Goal: Task Accomplishment & Management: Complete application form

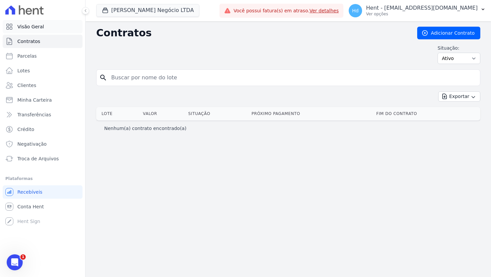
click at [43, 30] on link "Visão Geral" at bounding box center [43, 26] width 80 height 13
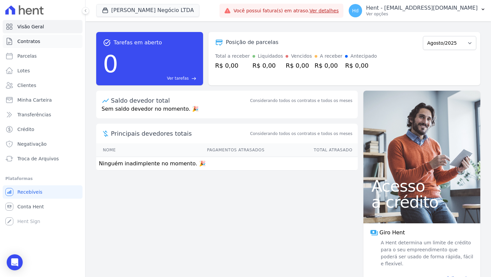
click at [36, 43] on span "Contratos" at bounding box center [28, 41] width 23 height 7
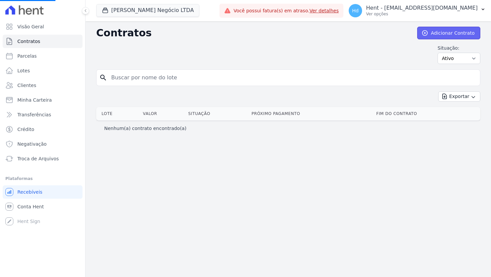
click at [450, 36] on link "Adicionar Contrato" at bounding box center [448, 33] width 63 height 13
click at [435, 36] on link "Adicionar Contrato" at bounding box center [448, 33] width 63 height 13
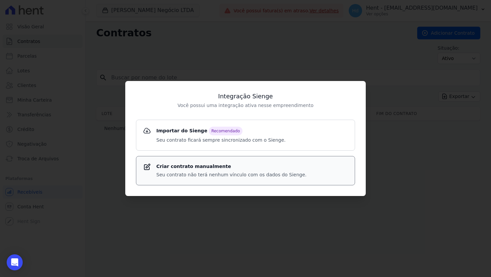
click at [249, 168] on strong "Criar contrato manualmente" at bounding box center [231, 166] width 150 height 7
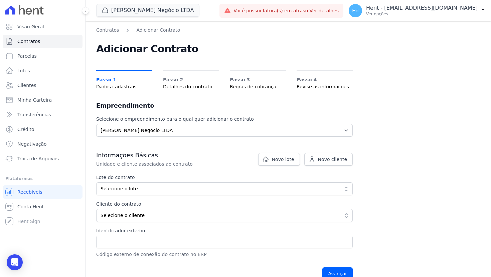
scroll to position [12, 0]
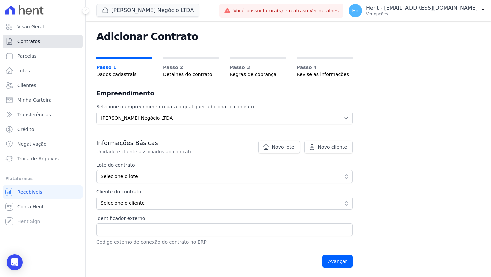
click at [26, 45] on link "Contratos" at bounding box center [43, 41] width 80 height 13
